Goal: Task Accomplishment & Management: Use online tool/utility

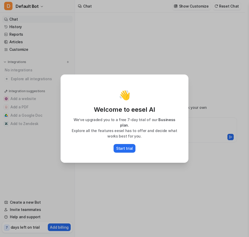
click at [196, 70] on div "👋 Welcome to eesel AI We’ve upgraded you to a free 7-day trial of our Business …" at bounding box center [124, 118] width 249 height 237
type textarea "**********"
click at [124, 146] on p "Start trial" at bounding box center [124, 147] width 17 height 5
